Goal: Information Seeking & Learning: Learn about a topic

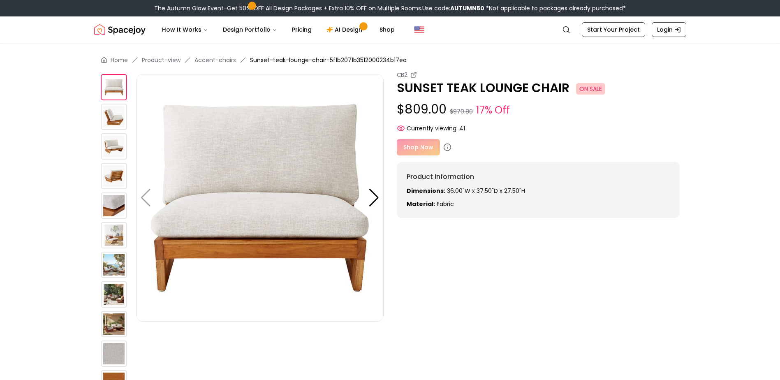
click at [372, 197] on div at bounding box center [374, 198] width 11 height 18
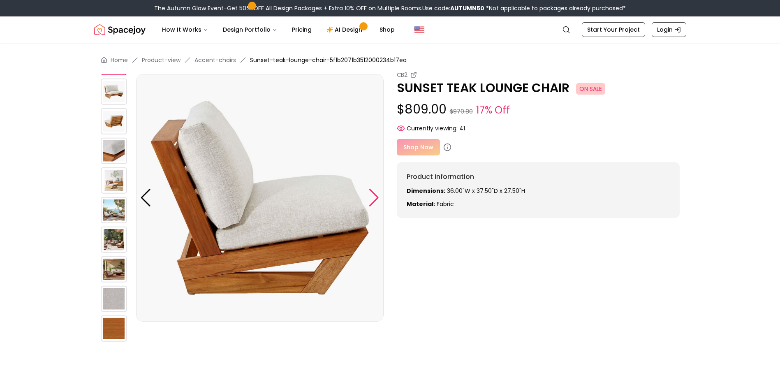
click at [374, 197] on div at bounding box center [374, 198] width 11 height 18
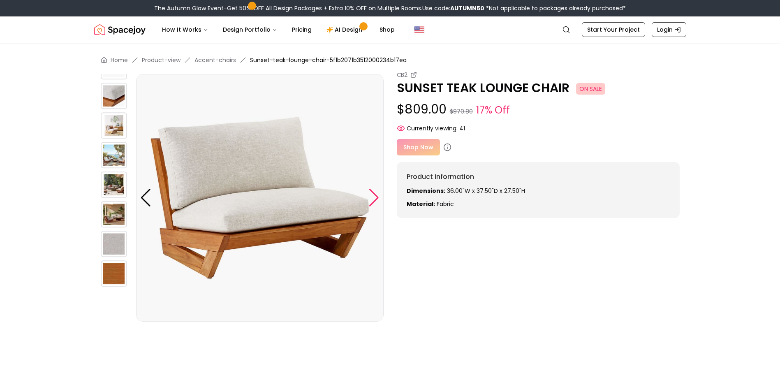
click at [374, 197] on div at bounding box center [374, 198] width 11 height 18
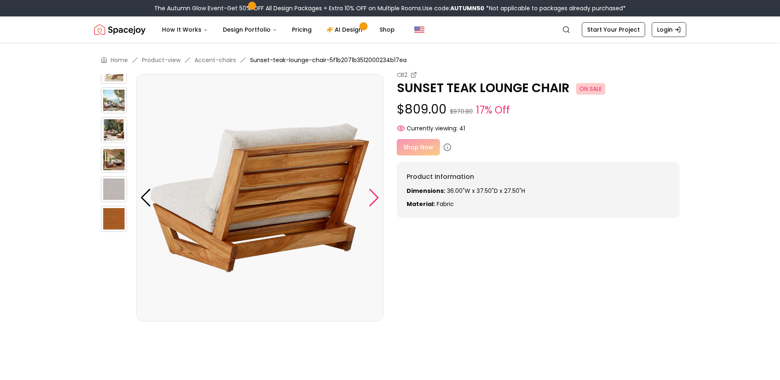
click at [374, 197] on div at bounding box center [374, 198] width 11 height 18
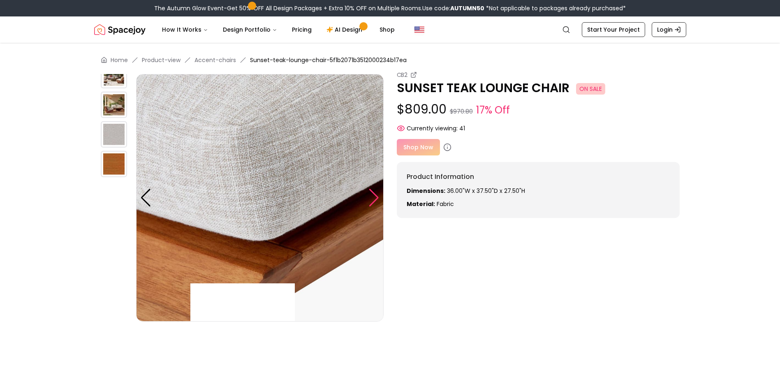
click at [374, 197] on div at bounding box center [374, 198] width 11 height 18
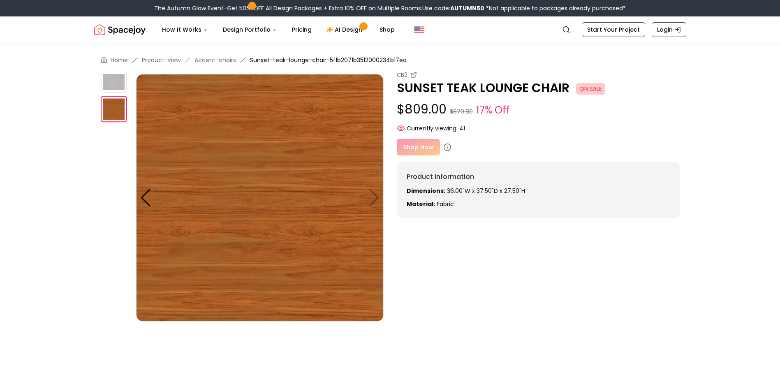
click at [712, 31] on header "Spacejoy Search How It Works Design Portfolio Pricing AI Design Shop Search Sta…" at bounding box center [390, 29] width 780 height 26
click at [729, 51] on main "Home Product-view Accent-chairs Sunset-teak-lounge-chair-5f1b2071b3512000234b17…" at bounding box center [390, 264] width 780 height 443
click at [417, 149] on div "Shop Now" at bounding box center [538, 147] width 283 height 16
click at [525, 29] on div "How It Works Design Portfolio Pricing AI Design Shop" at bounding box center [351, 29] width 392 height 16
click at [748, 19] on header "Spacejoy Search How It Works Design Portfolio Pricing AI Design Shop Search Sta…" at bounding box center [390, 29] width 780 height 26
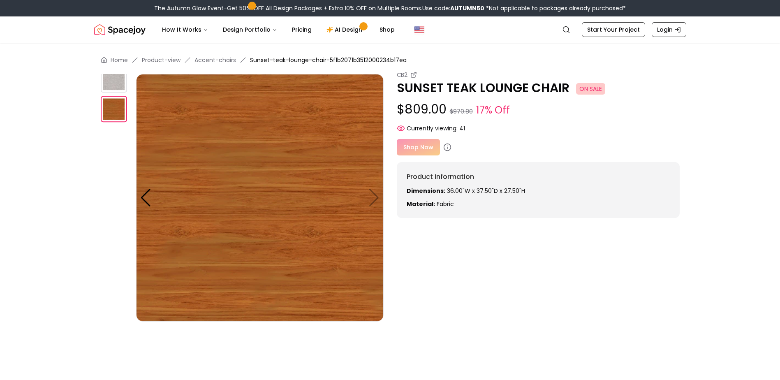
drag, startPoint x: 751, startPoint y: 27, endPoint x: 757, endPoint y: 26, distance: 5.8
click at [752, 27] on header "Spacejoy Search How It Works Design Portfolio Pricing AI Design Shop Search Sta…" at bounding box center [390, 29] width 780 height 26
click at [717, 51] on main "Home Product-view Accent-chairs Sunset-teak-lounge-chair-5f1b2071b3512000234b17…" at bounding box center [390, 264] width 780 height 443
drag, startPoint x: 718, startPoint y: 51, endPoint x: 646, endPoint y: 51, distance: 71.6
click at [646, 51] on div "Home Product-view Accent-chairs Sunset-teak-lounge-chair-5f1b2071b3512000234b17…" at bounding box center [390, 264] width 632 height 443
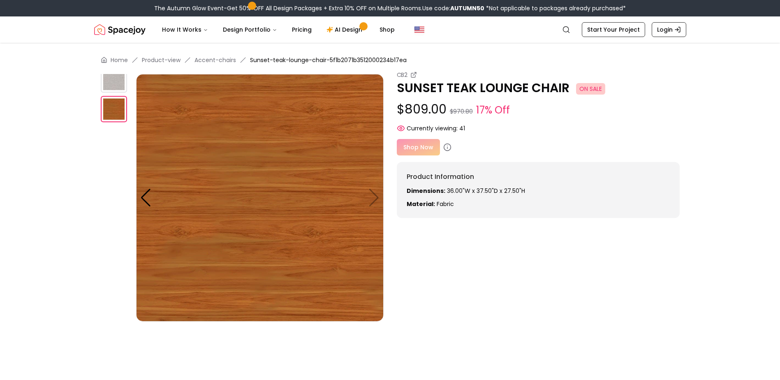
click at [687, 50] on div "Home Product-view Accent-chairs Sunset-teak-lounge-chair-5f1b2071b3512000234b17…" at bounding box center [390, 264] width 632 height 443
click at [700, 50] on div "Home Product-view Accent-chairs Sunset-teak-lounge-chair-5f1b2071b3512000234b17…" at bounding box center [390, 264] width 632 height 443
click at [725, 27] on header "Spacejoy Search How It Works Design Portfolio Pricing AI Design Shop Search Sta…" at bounding box center [390, 29] width 780 height 26
click at [307, 59] on span "Sunset-teak-lounge-chair-5f1b2071b3512000234b17ea" at bounding box center [328, 60] width 157 height 8
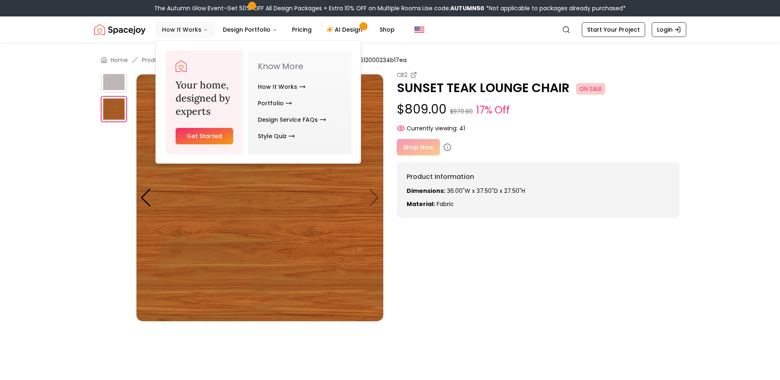
click at [176, 31] on button "How It Works" at bounding box center [184, 29] width 59 height 16
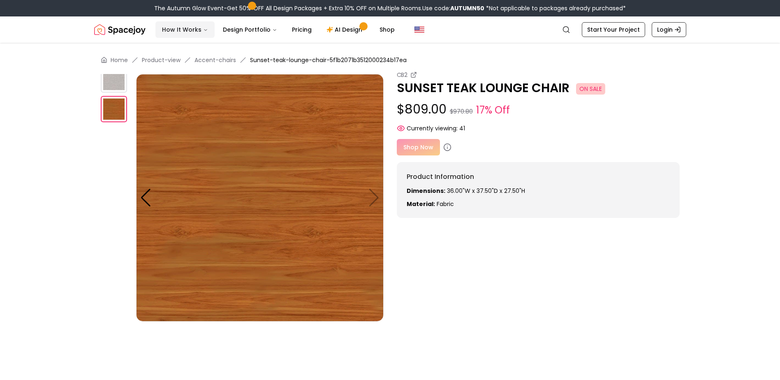
click at [179, 31] on button "How It Works" at bounding box center [184, 29] width 59 height 16
